Goal: Task Accomplishment & Management: Manage account settings

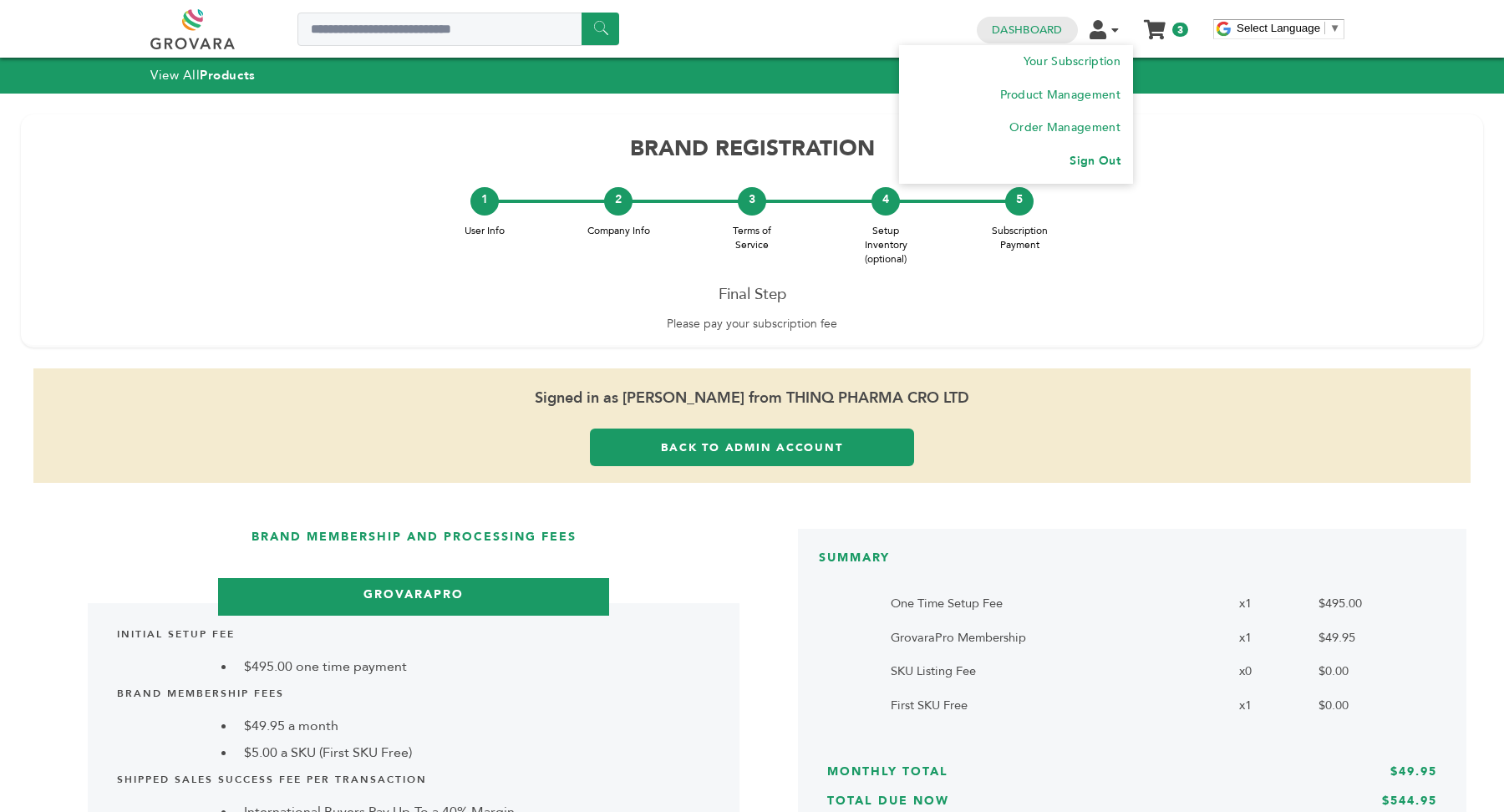
click at [1113, 157] on link "Sign Out" at bounding box center [1095, 161] width 50 height 16
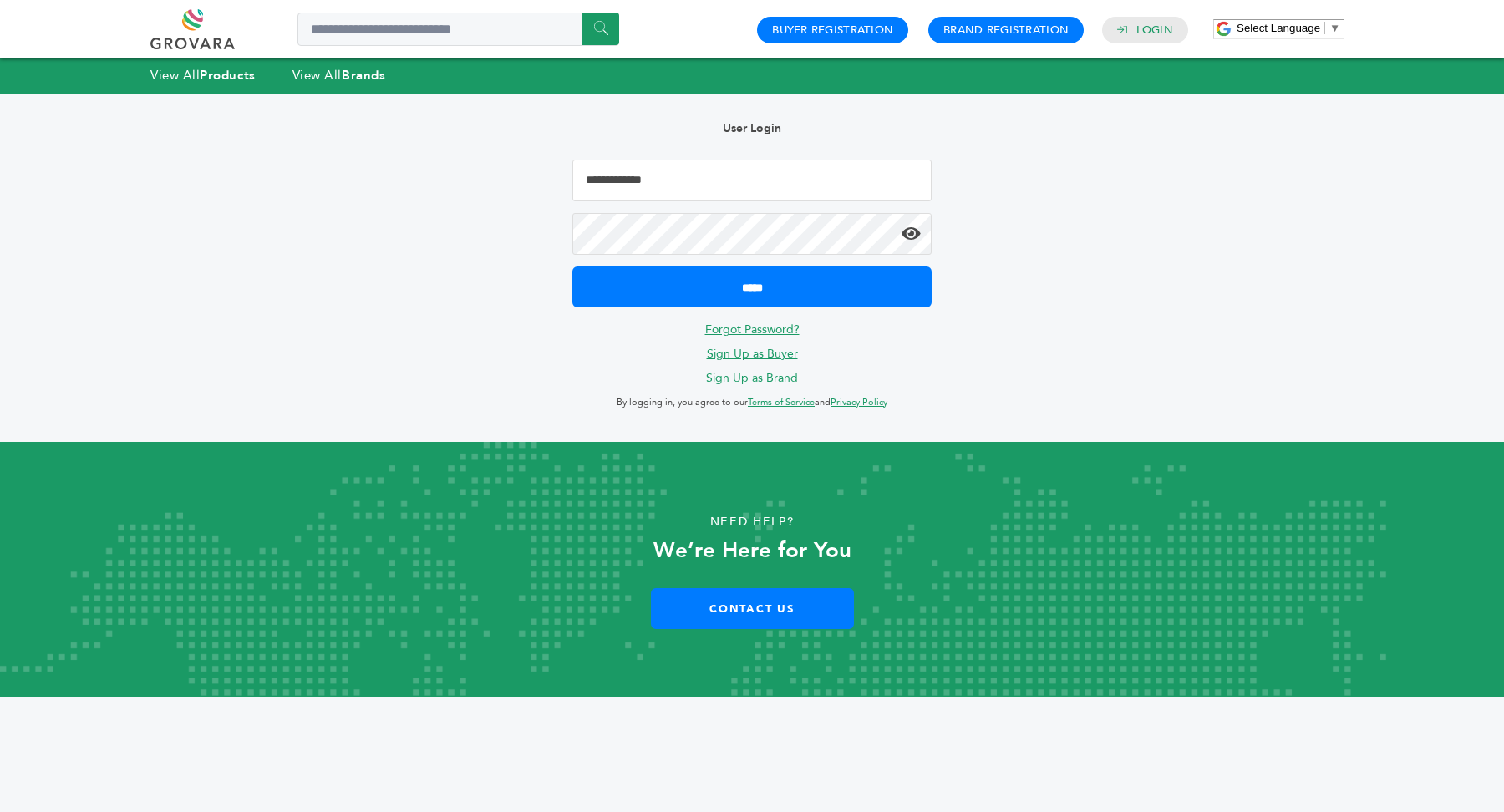
click at [785, 177] on input "Email Address" at bounding box center [751, 180] width 359 height 41
type input "**********"
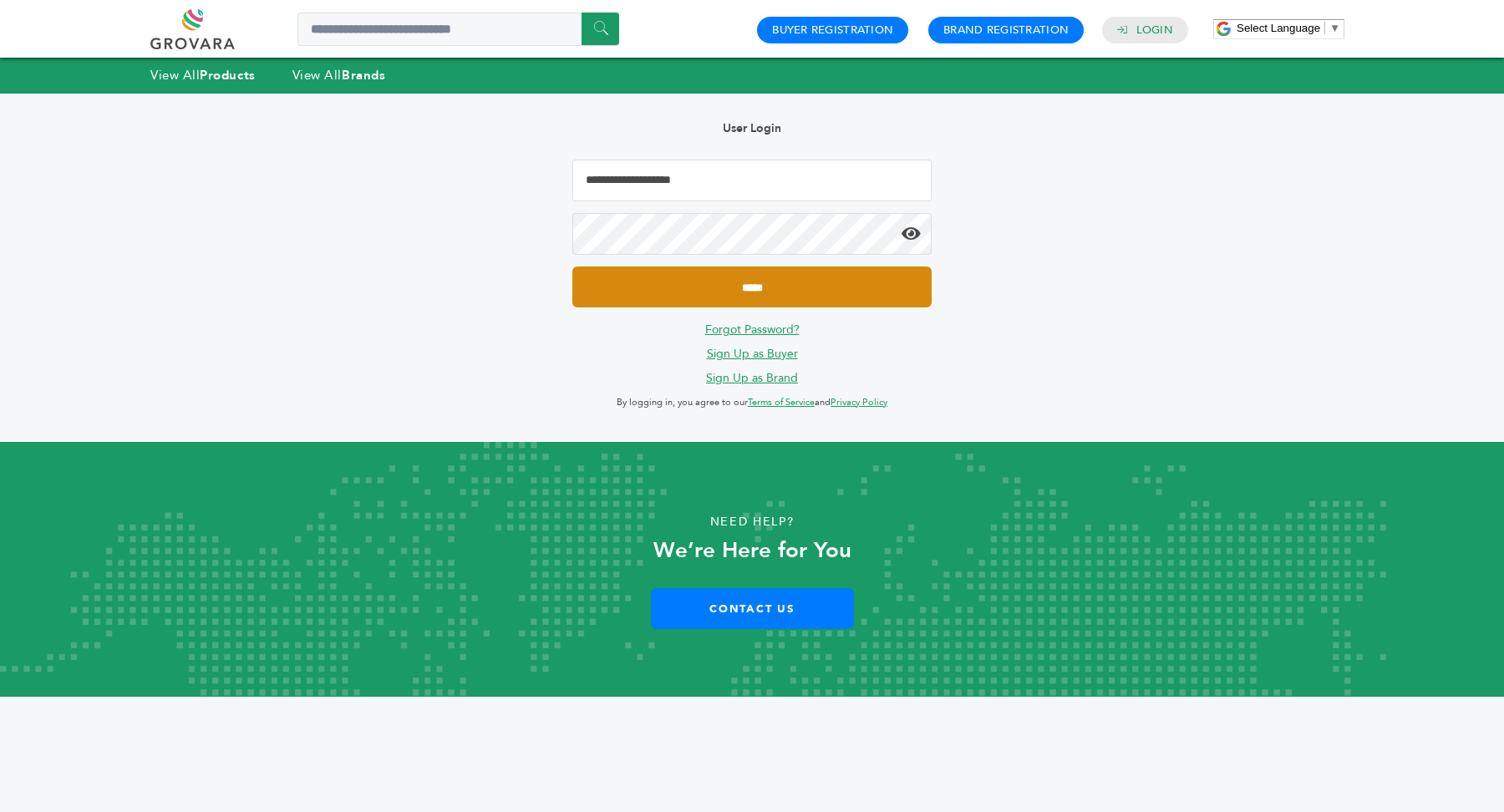
click at [784, 294] on input "*****" at bounding box center [751, 287] width 359 height 41
